Goal: Information Seeking & Learning: Check status

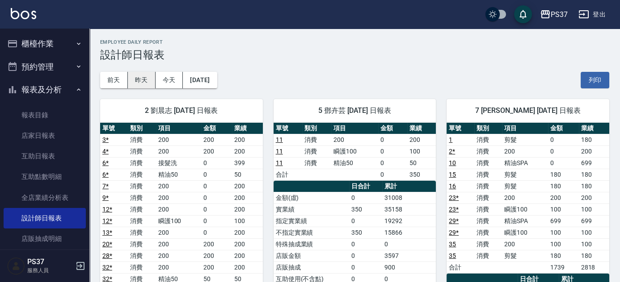
click at [141, 76] on button "昨天" at bounding box center [142, 80] width 28 height 17
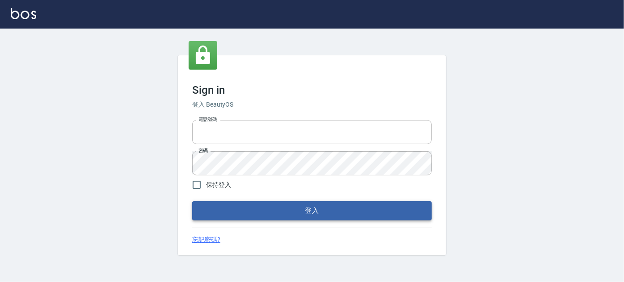
type input "037692666"
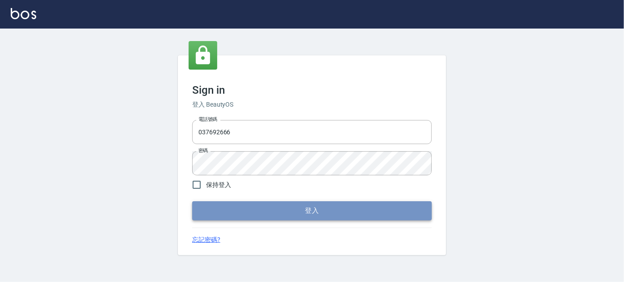
click at [222, 209] on button "登入" at bounding box center [312, 211] width 240 height 19
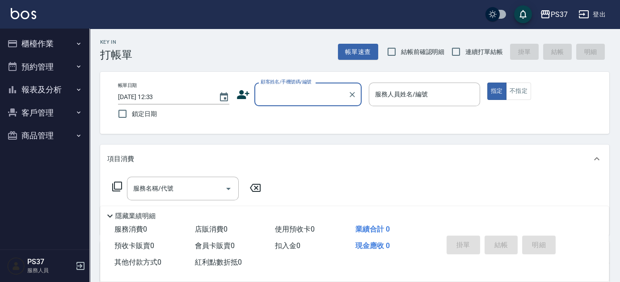
click at [55, 113] on button "客戶管理" at bounding box center [45, 112] width 82 height 23
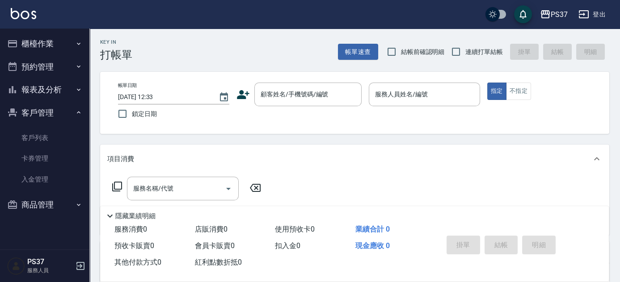
click at [53, 93] on button "報表及分析" at bounding box center [45, 89] width 82 height 23
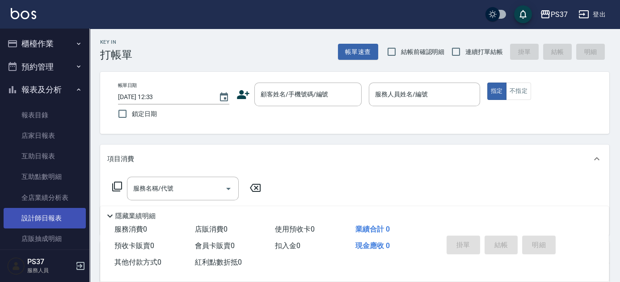
click at [33, 218] on link "設計師日報表" at bounding box center [45, 218] width 82 height 21
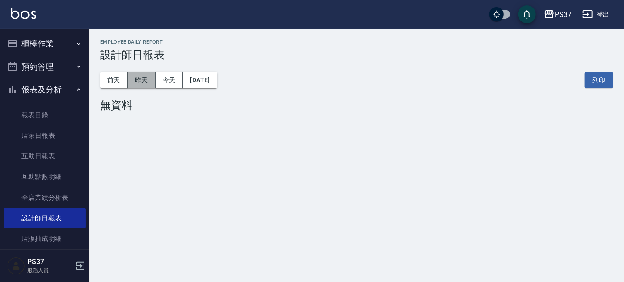
click at [135, 80] on button "昨天" at bounding box center [142, 80] width 28 height 17
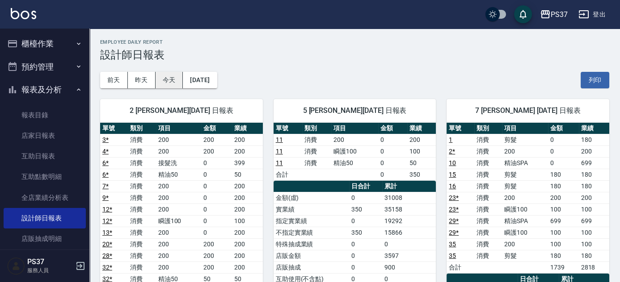
click at [164, 80] on button "今天" at bounding box center [170, 80] width 28 height 17
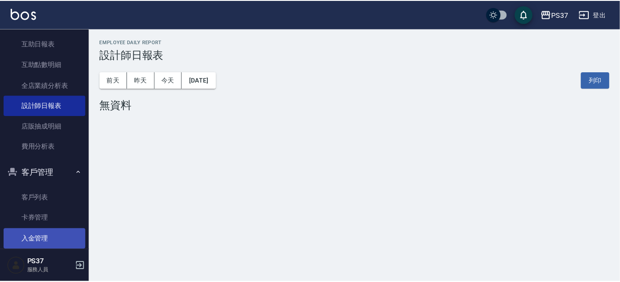
scroll to position [150, 0]
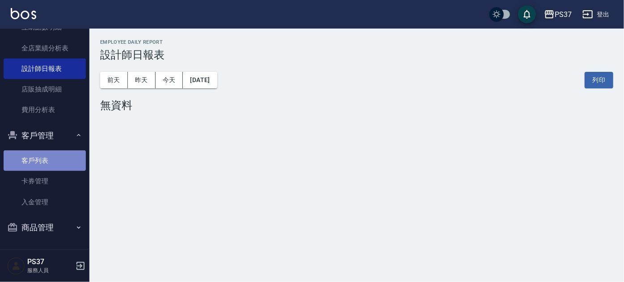
click at [52, 166] on link "客戶列表" at bounding box center [45, 161] width 82 height 21
